Goal: Task Accomplishment & Management: Use online tool/utility

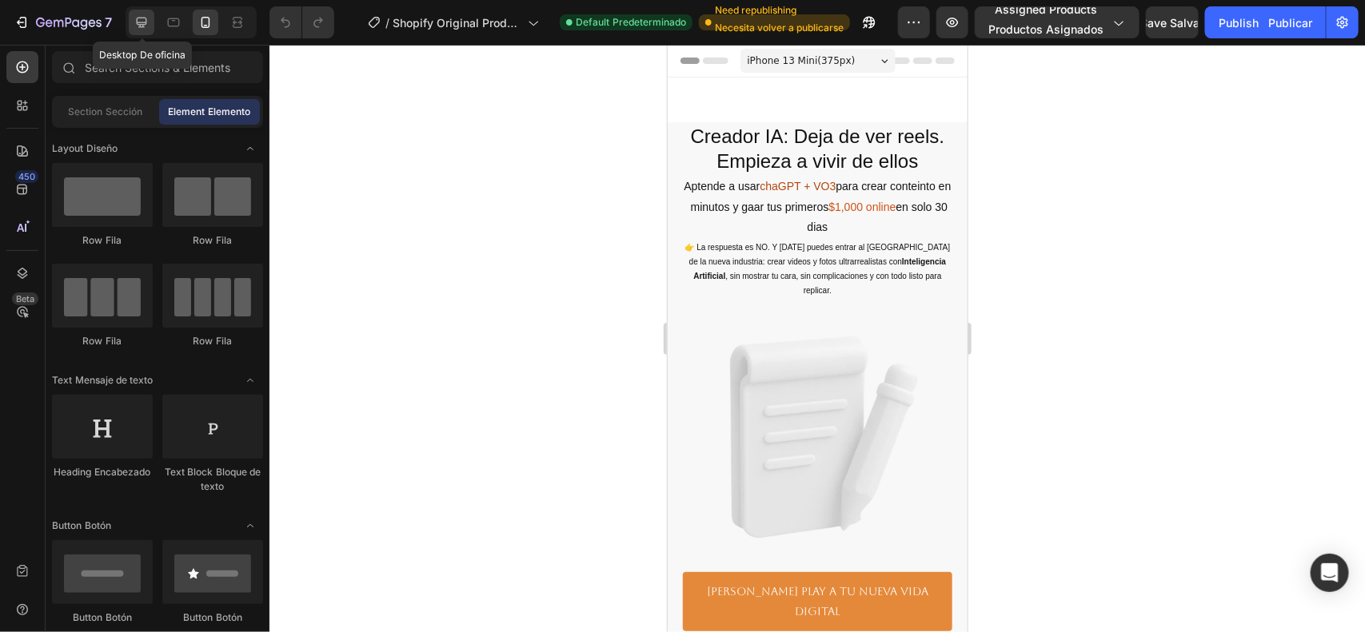
click at [150, 30] on icon at bounding box center [142, 22] width 16 height 16
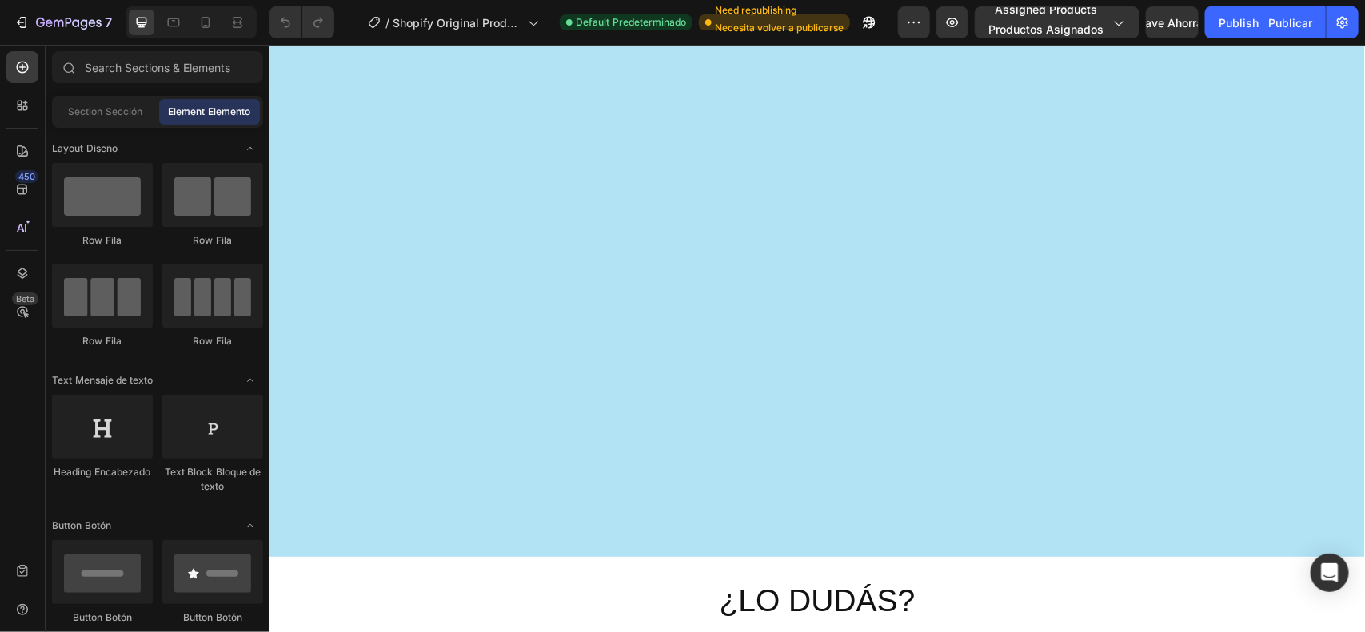
scroll to position [3670, 0]
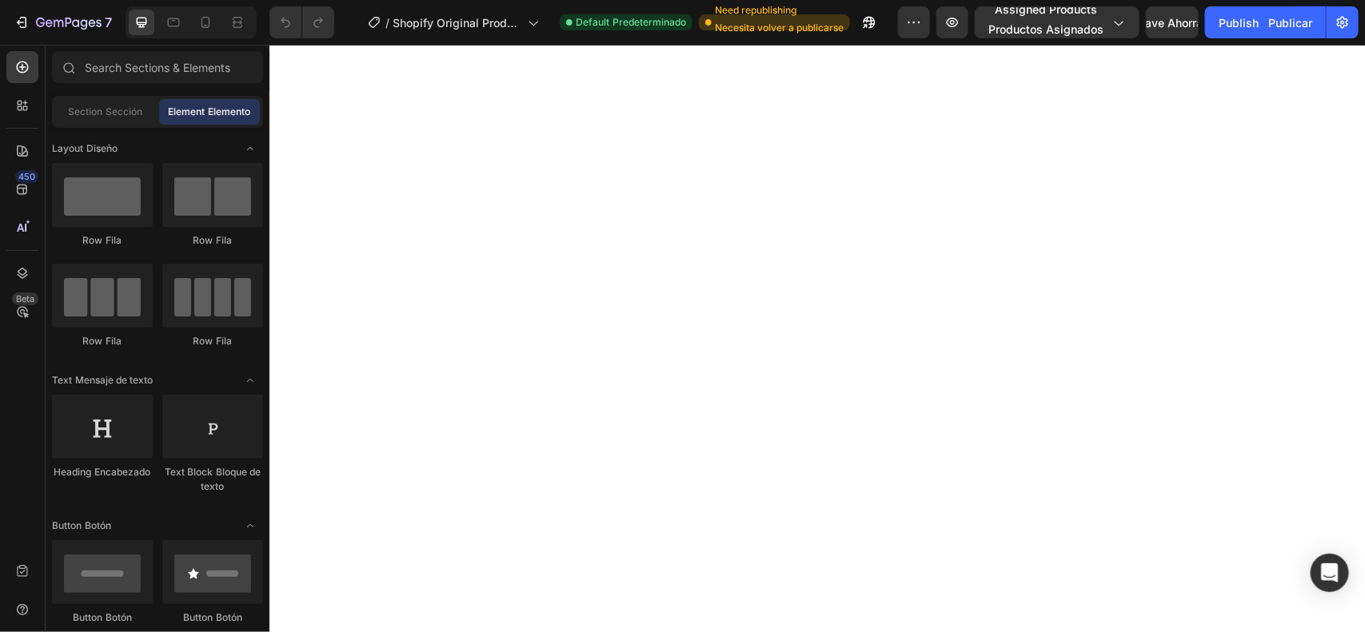
drag, startPoint x: 1364, startPoint y: 430, endPoint x: 1360, endPoint y: 448, distance: 18.0
click at [1360, 0] on div "¡La traducción de páginas con IA ya está disponible! Haz clic aquí para configu…" at bounding box center [682, 0] width 1365 height 0
drag, startPoint x: 1360, startPoint y: 448, endPoint x: 1364, endPoint y: 512, distance: 64.1
click at [1364, 0] on div "¡La traducción de páginas con IA ya está disponible! Haz clic aquí para configu…" at bounding box center [682, 0] width 1365 height 0
click at [1364, 512] on div at bounding box center [1364, 316] width 1 height 632
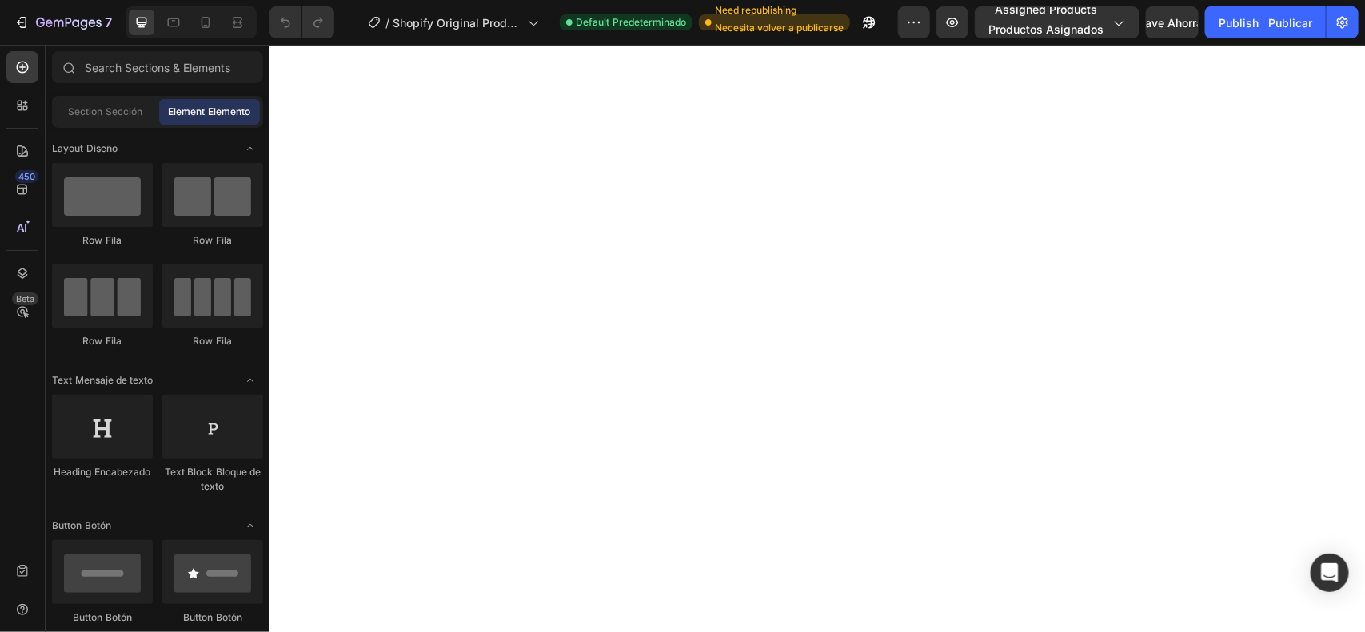
click at [1353, 445] on div "¡La traducción de páginas con IA ya está disponible! Haz clic aquí para configu…" at bounding box center [1279, 441] width 152 height 52
drag, startPoint x: 1353, startPoint y: 445, endPoint x: 1360, endPoint y: 440, distance: 8.6
click at [1360, 440] on div "¡La traducción de páginas con IA ya está disponible! Haz clic aquí para configu…" at bounding box center [1278, 441] width 165 height 65
drag, startPoint x: 1360, startPoint y: 440, endPoint x: 1357, endPoint y: 462, distance: 22.6
click at [1357, 462] on div "¡La traducción de páginas con IA ya está disponible! Haz clic aquí para configu…" at bounding box center [1278, 441] width 165 height 65
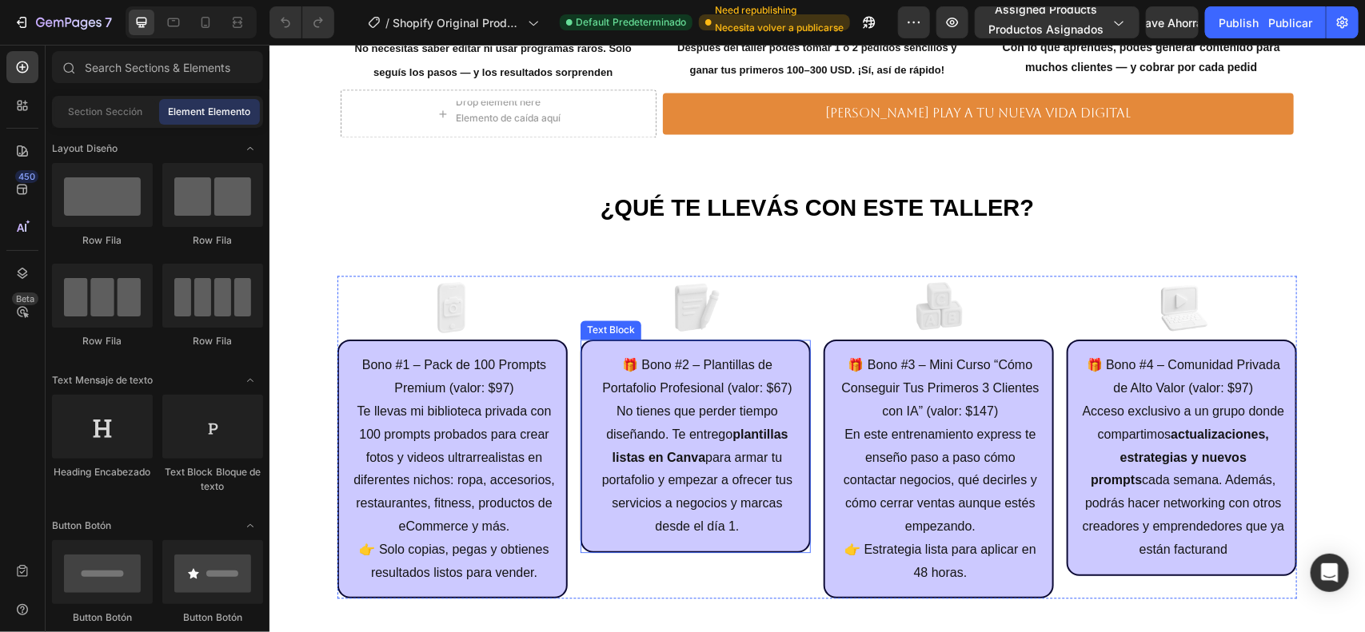
scroll to position [4394, 0]
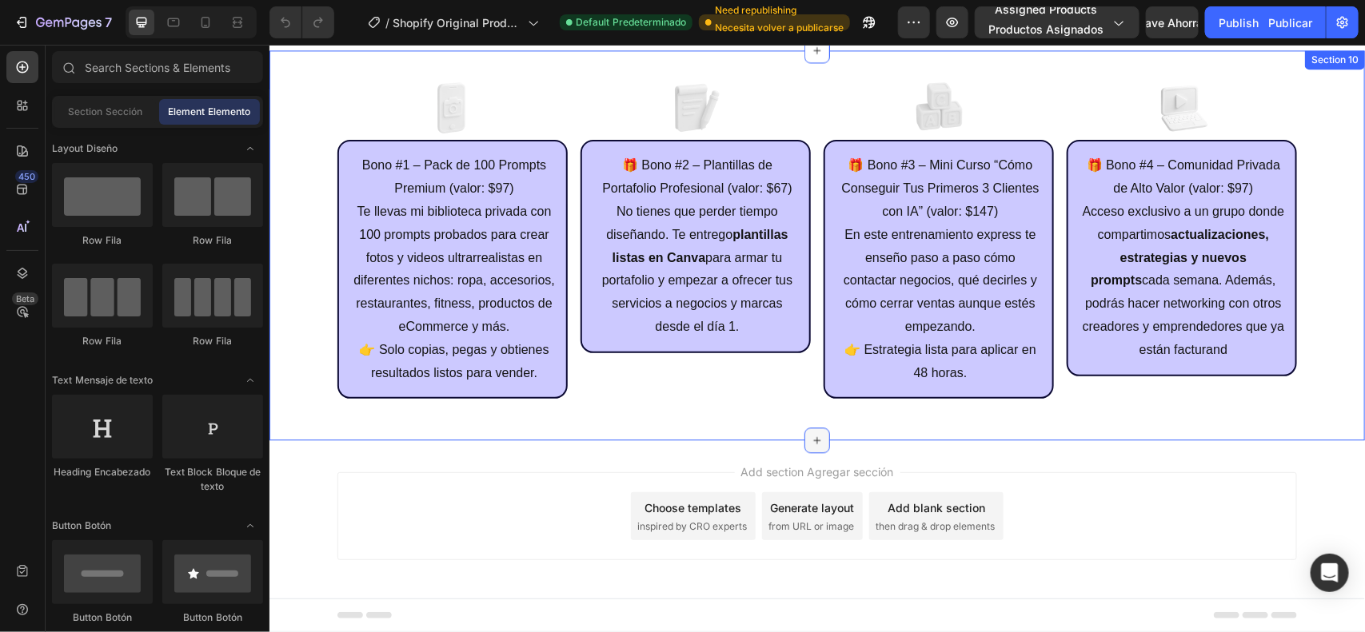
click at [812, 433] on icon at bounding box center [816, 439] width 13 height 13
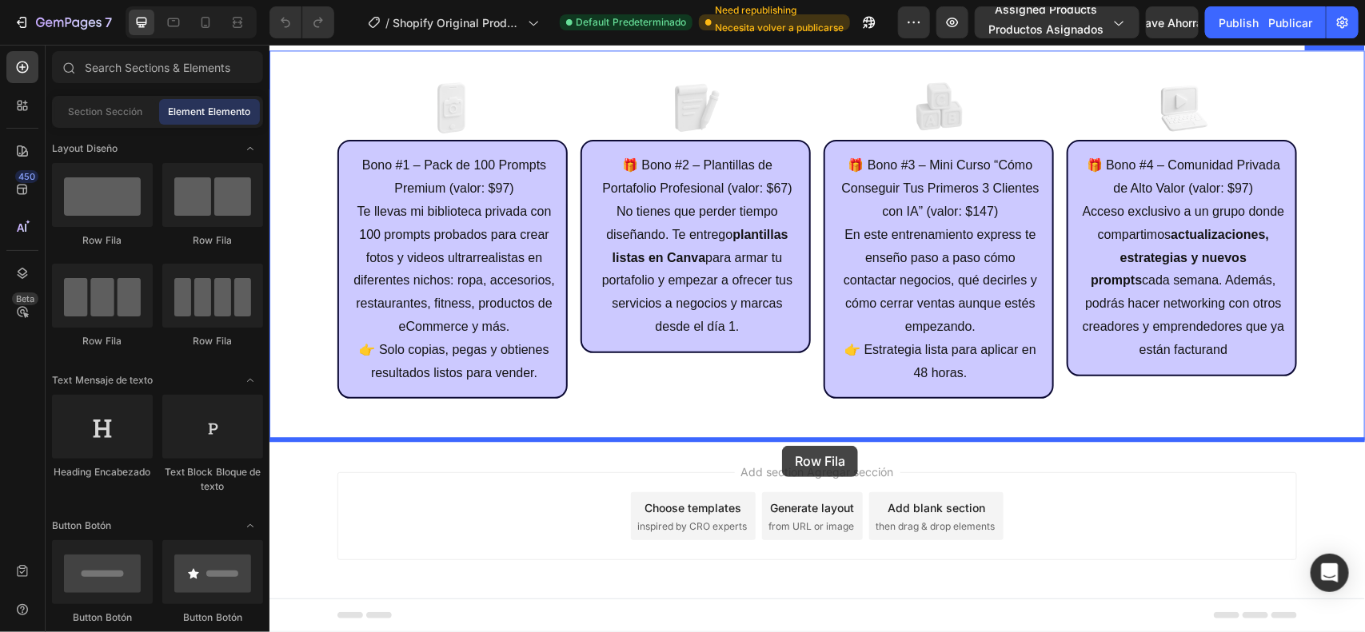
drag, startPoint x: 369, startPoint y: 245, endPoint x: 780, endPoint y: 441, distance: 456.4
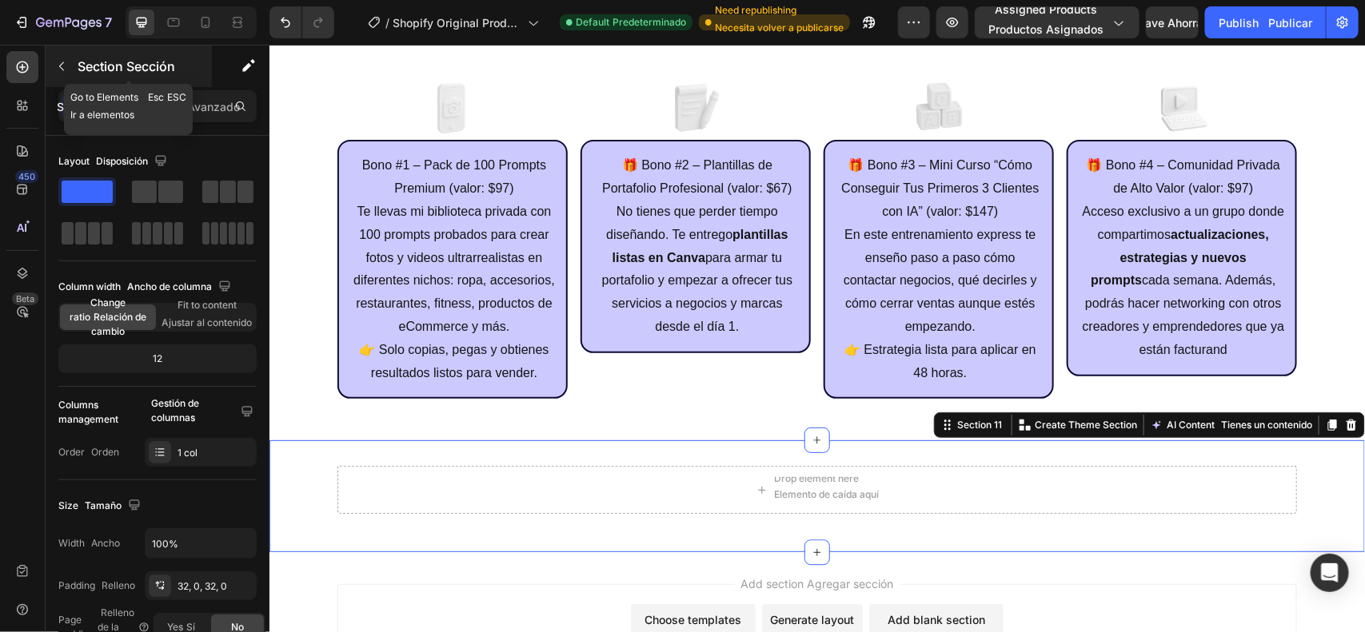
click at [76, 66] on div "Section Sección" at bounding box center [129, 67] width 166 height 42
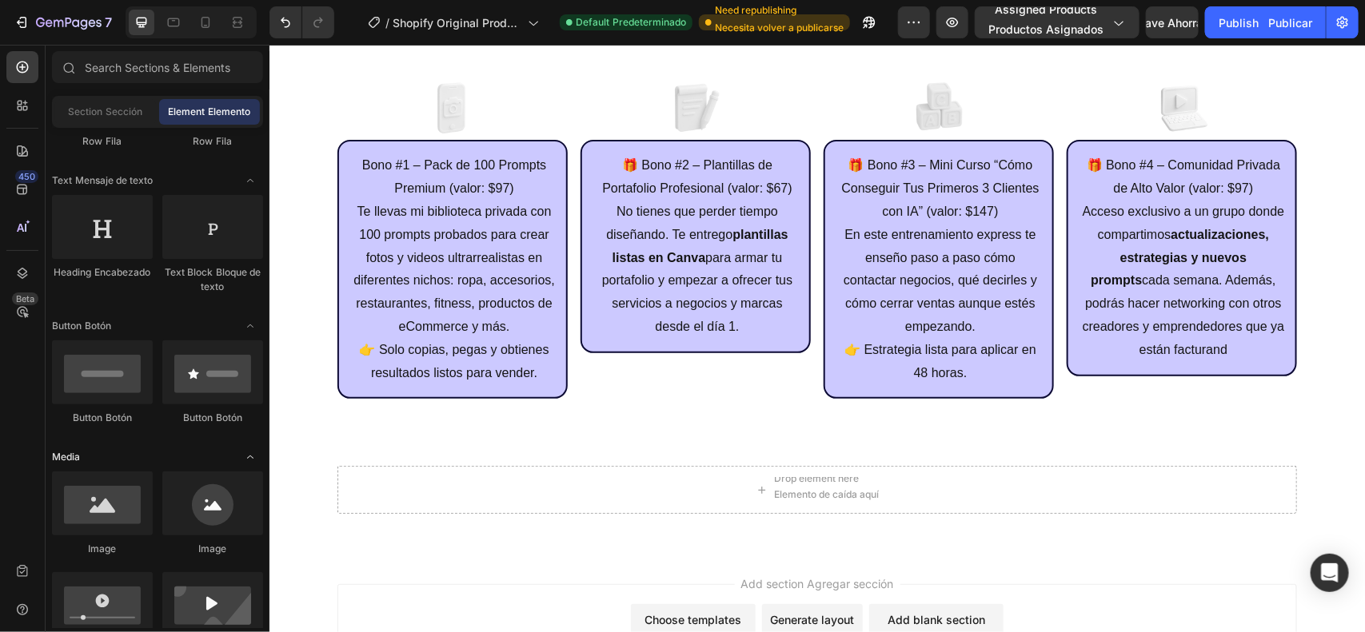
scroll to position [300, 0]
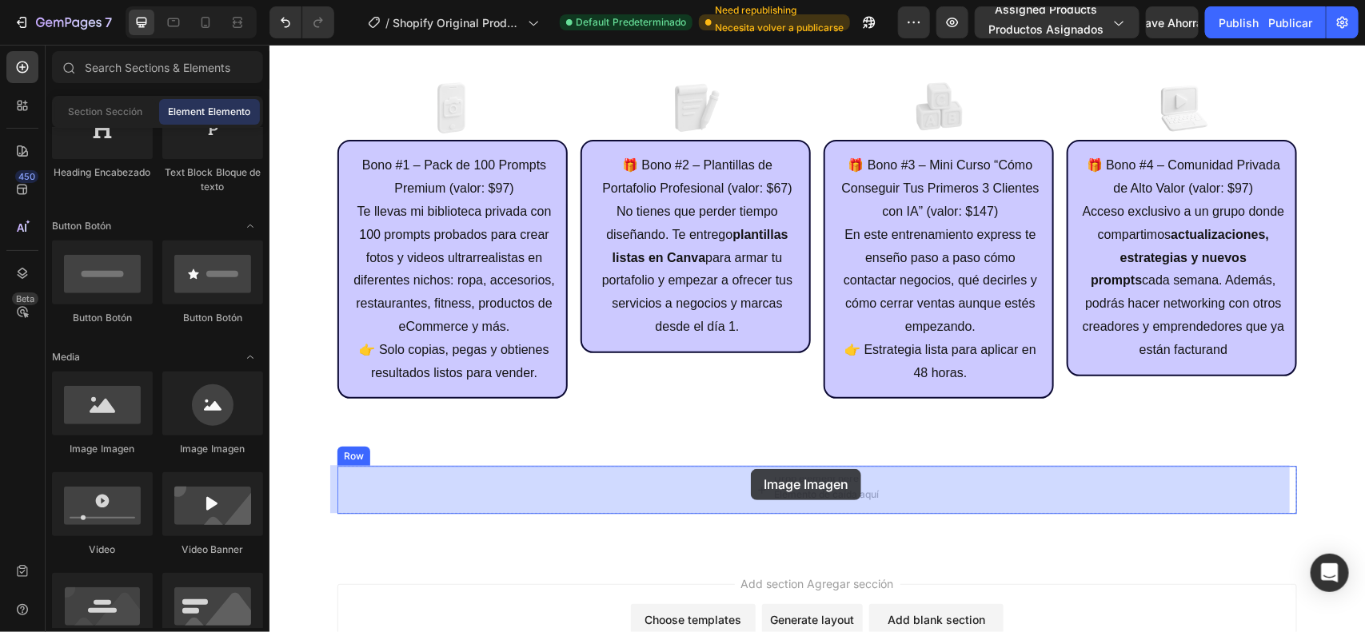
drag, startPoint x: 533, startPoint y: 454, endPoint x: 750, endPoint y: 469, distance: 217.2
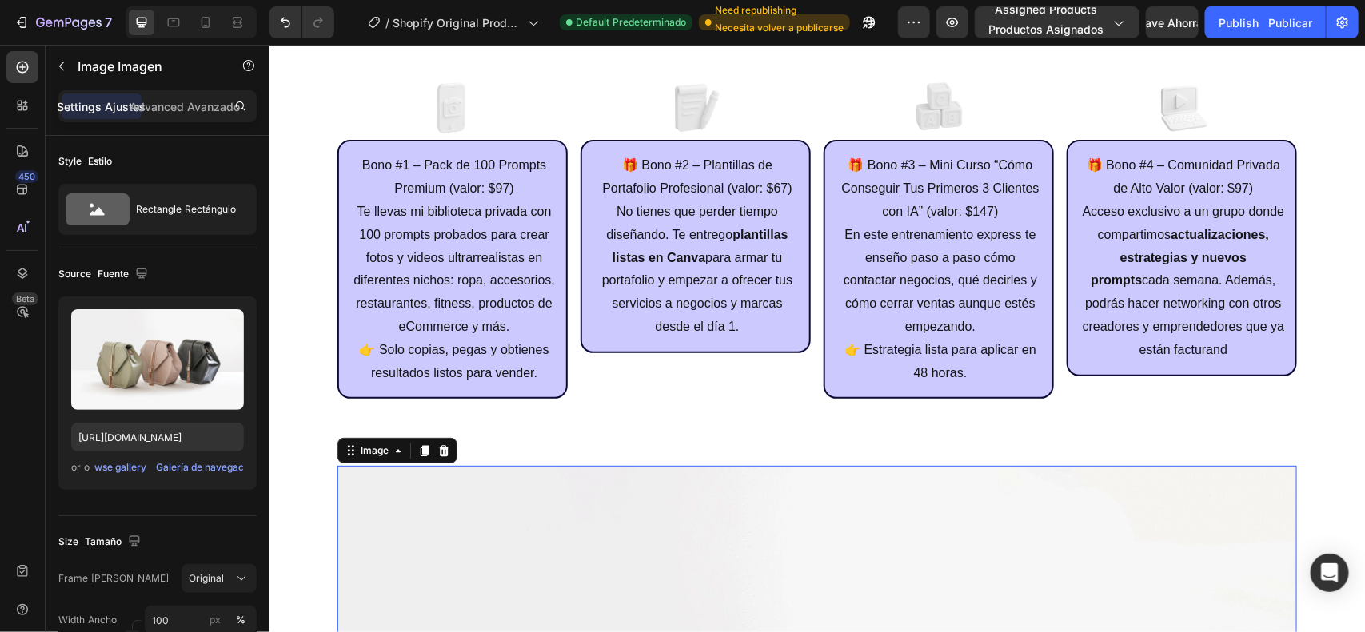
drag, startPoint x: 808, startPoint y: 501, endPoint x: 793, endPoint y: 497, distance: 14.9
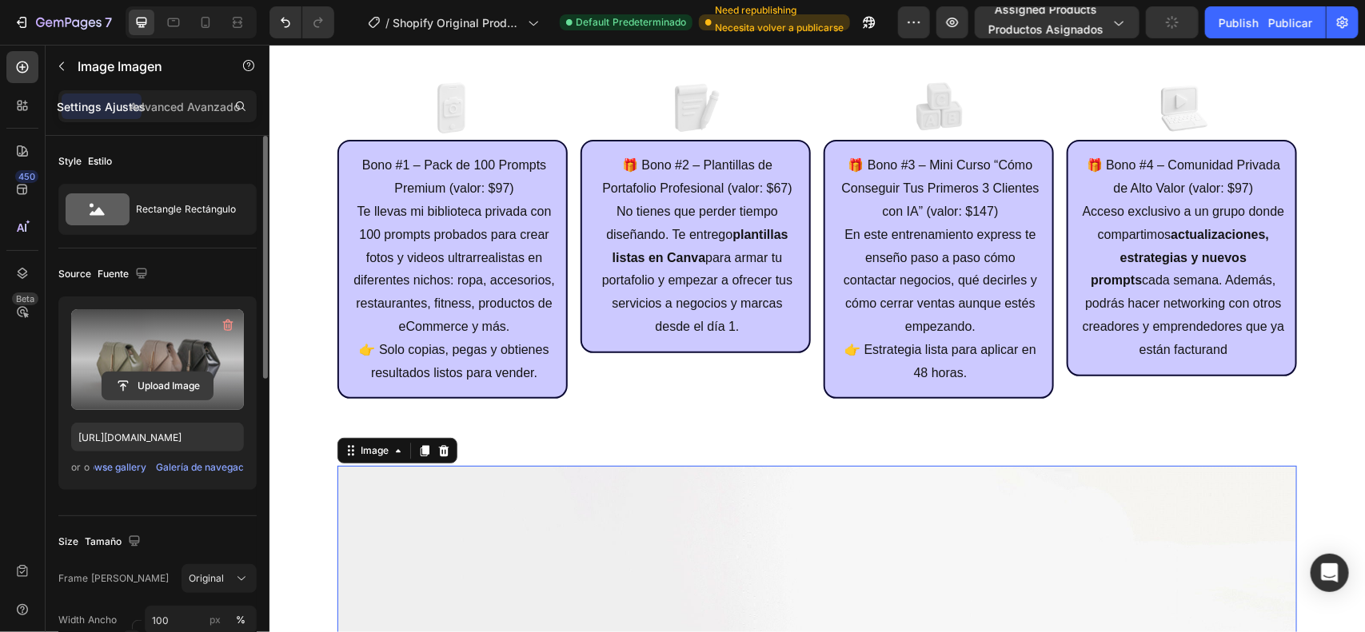
click at [137, 381] on input "file" at bounding box center [157, 386] width 110 height 27
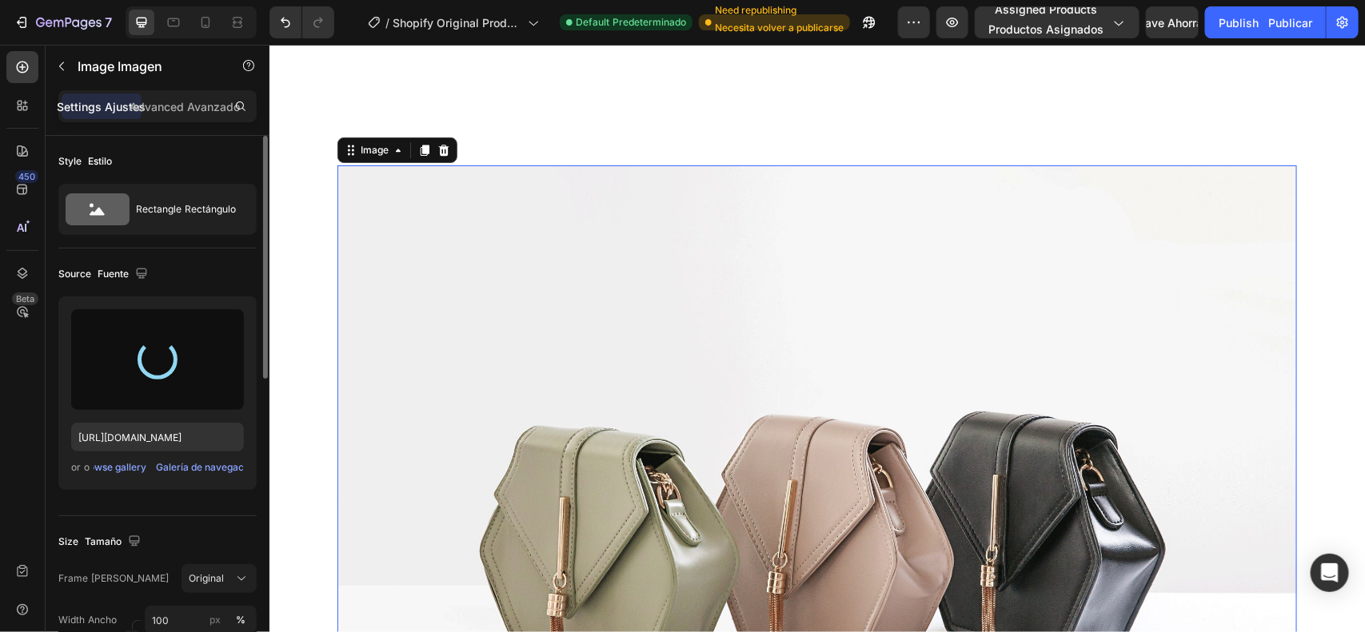
scroll to position [4993, 0]
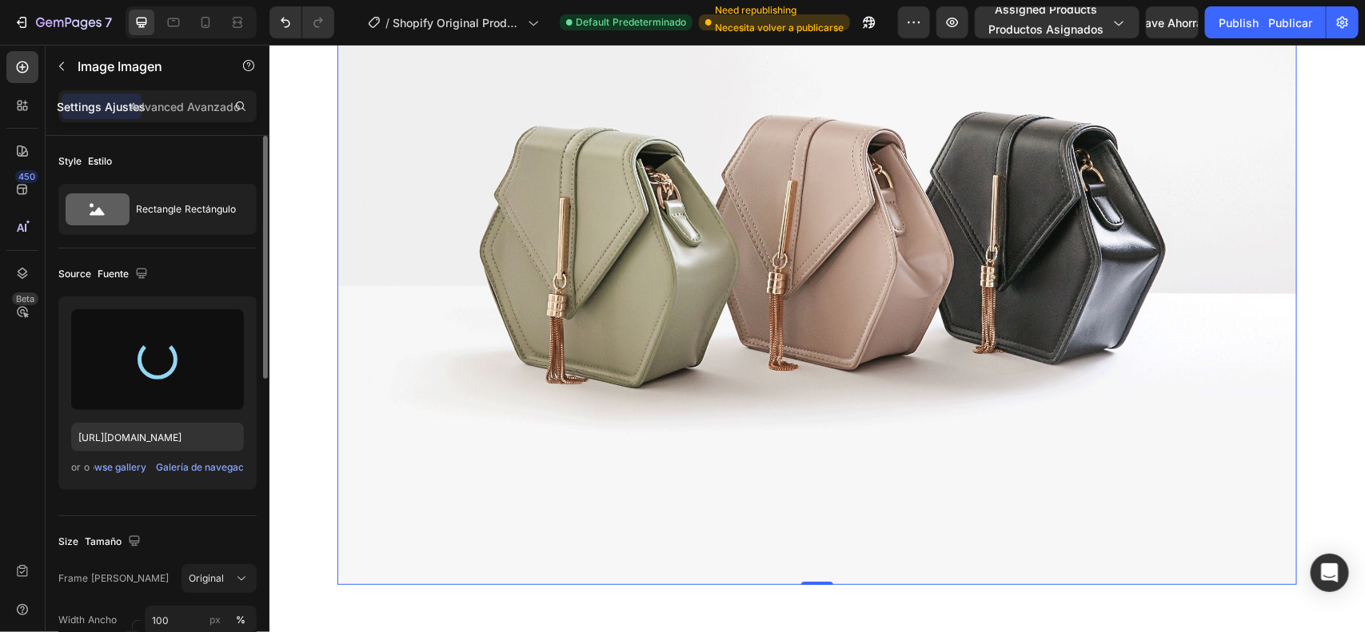
type input "[URL][DOMAIN_NAME]"
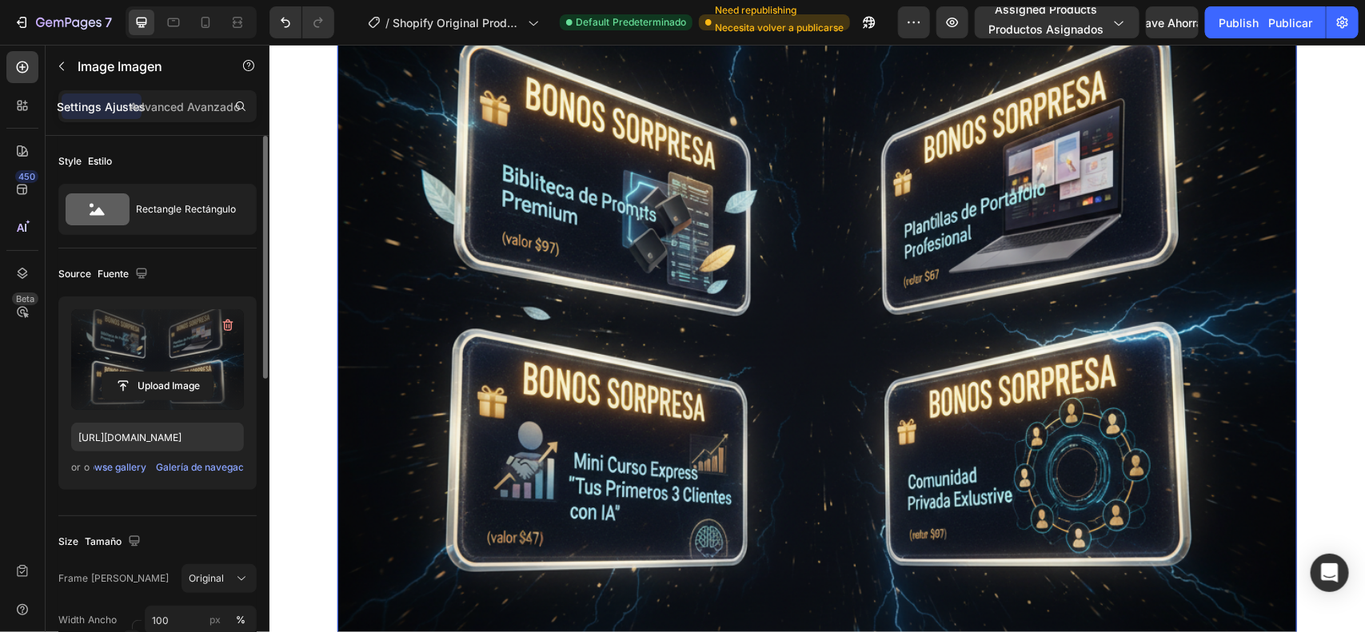
scroll to position [4718, 0]
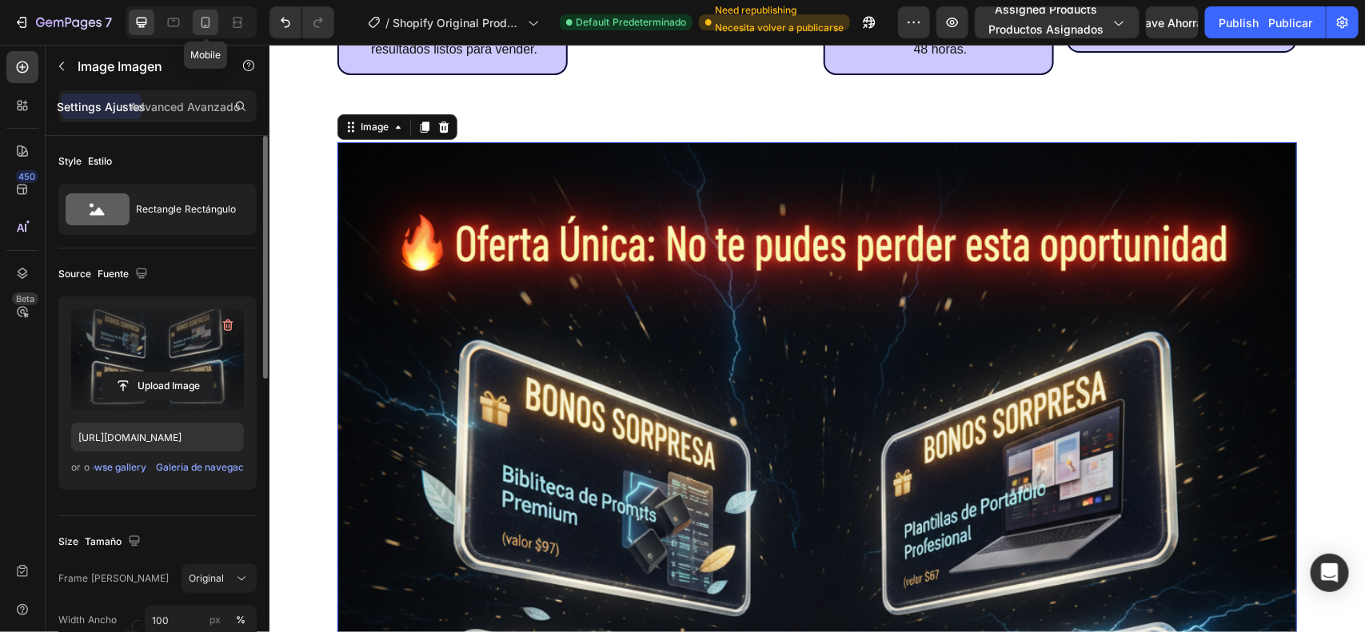
click at [201, 30] on icon at bounding box center [205, 22] width 16 height 16
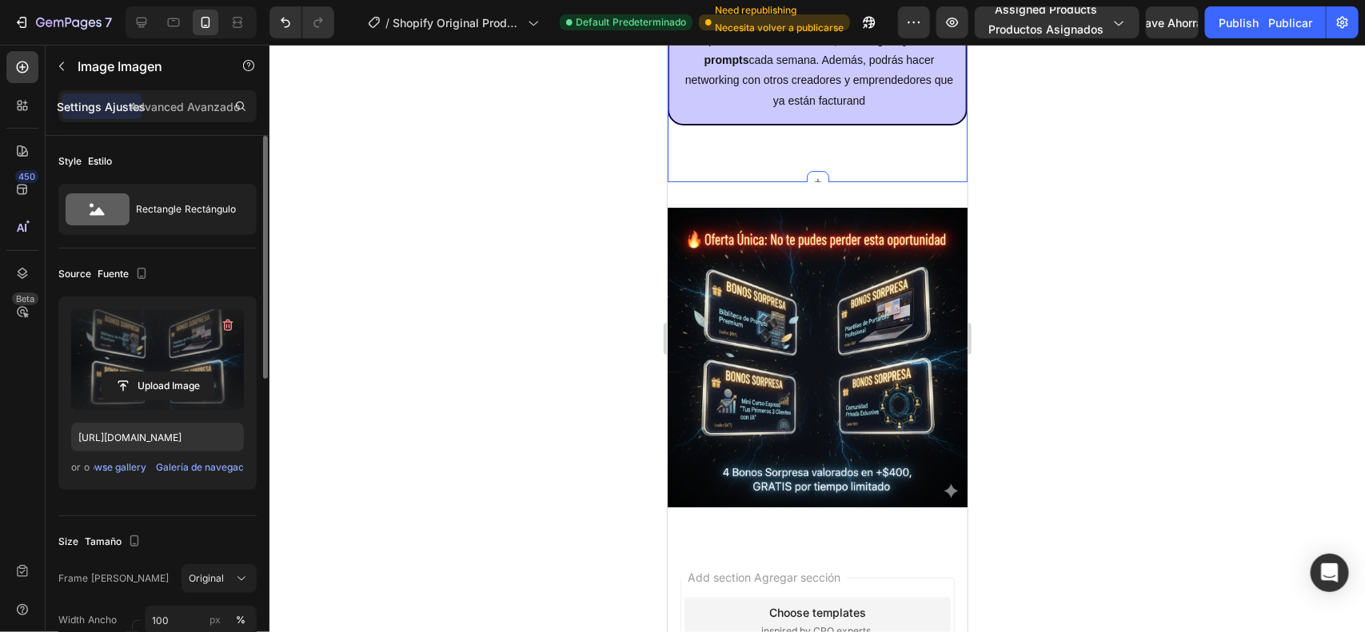
scroll to position [5186, 0]
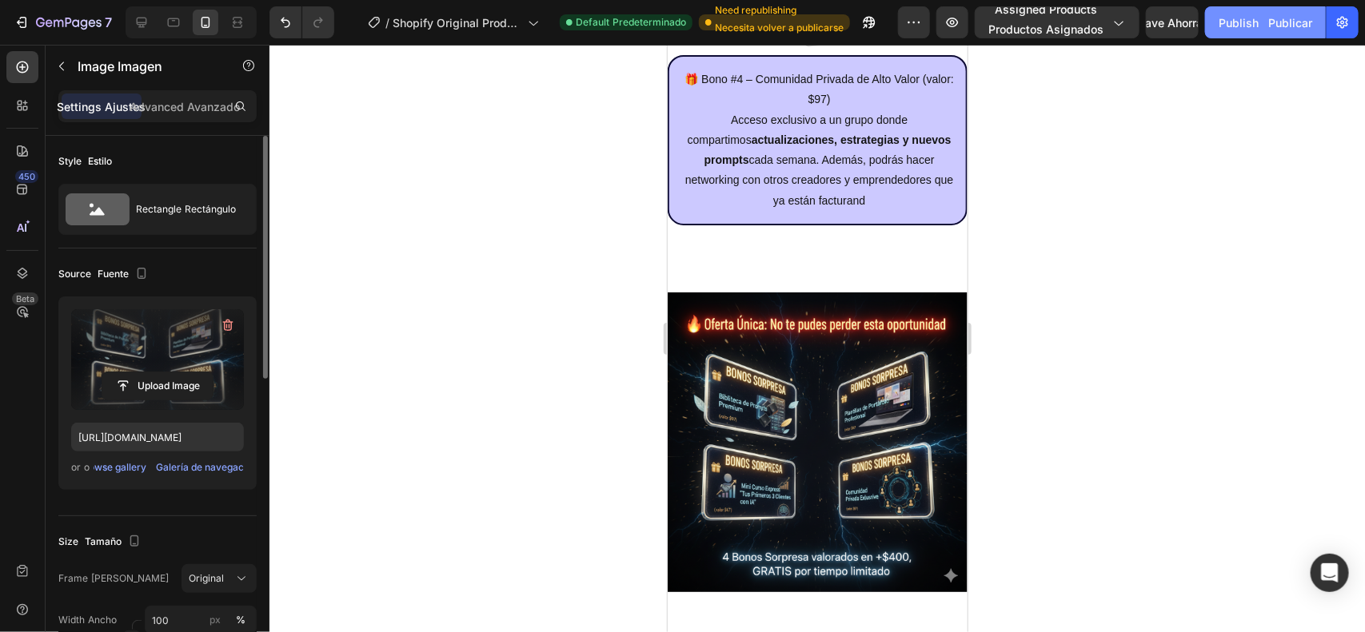
click at [1254, 28] on div "Publish Publicar" at bounding box center [1266, 22] width 94 height 17
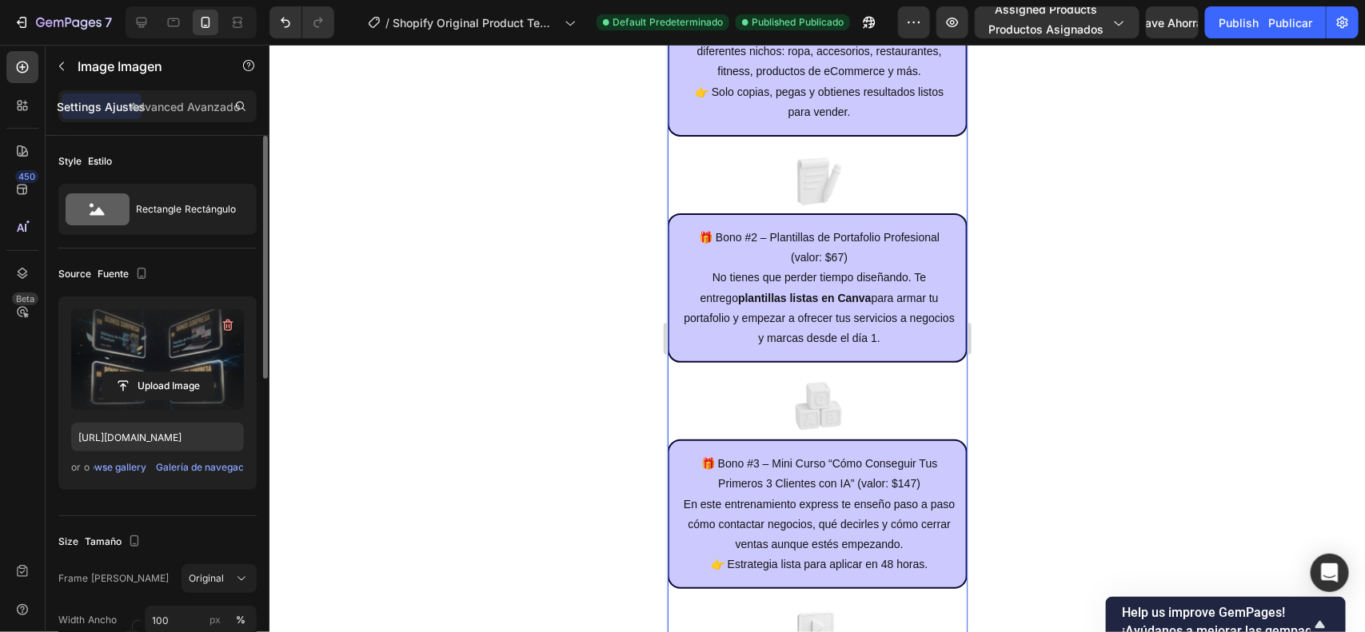
scroll to position [6397, 0]
